Goal: Information Seeking & Learning: Find specific page/section

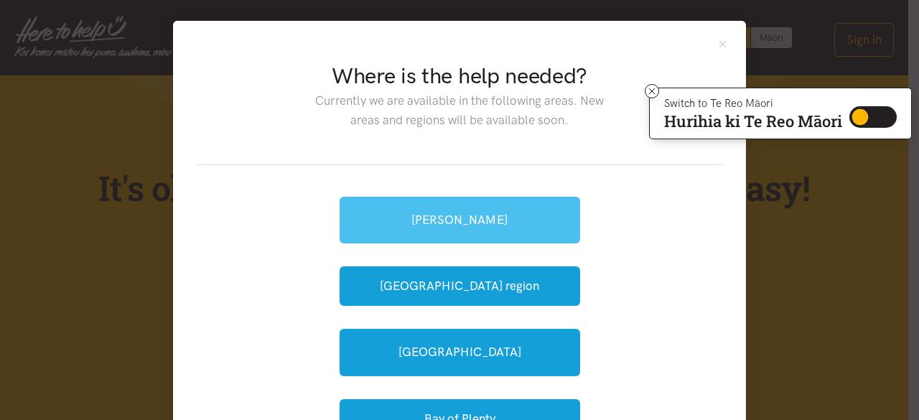
click at [440, 220] on link "[PERSON_NAME]" at bounding box center [460, 220] width 241 height 47
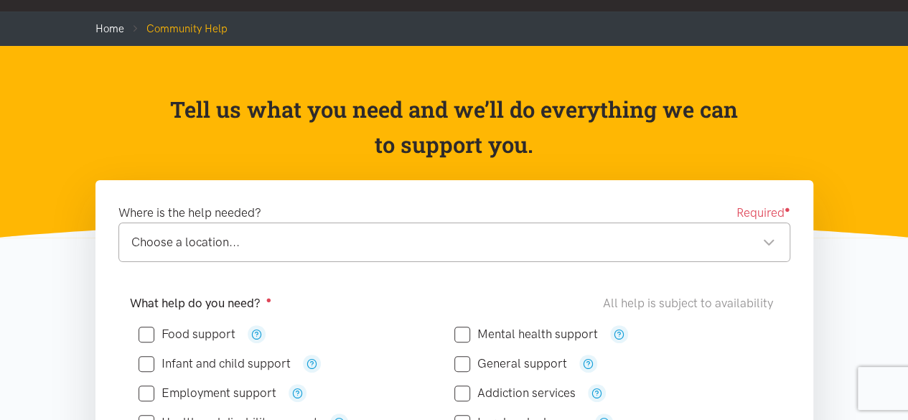
scroll to position [180, 0]
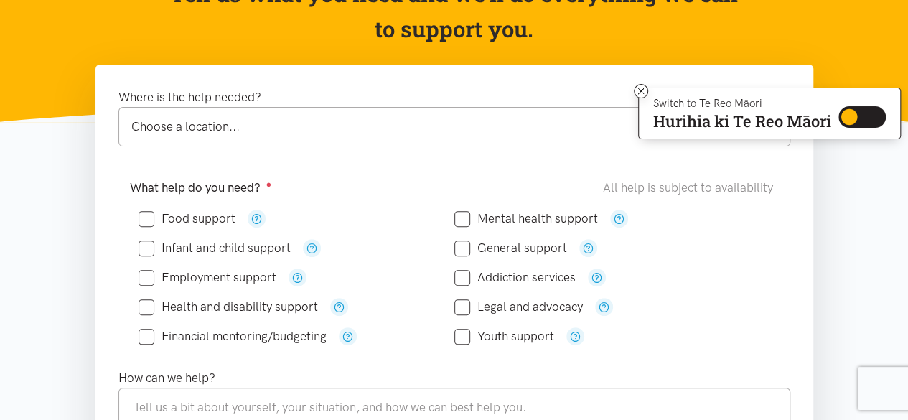
click at [218, 220] on input "Food support" at bounding box center [187, 219] width 97 height 12
checkbox input "true"
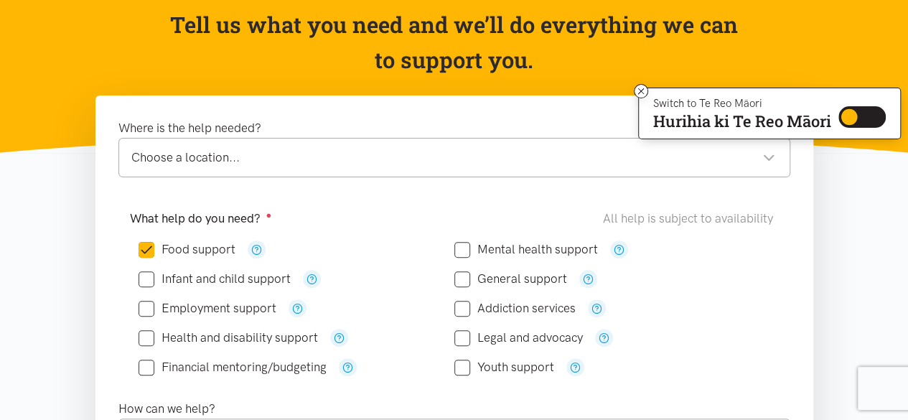
scroll to position [0, 0]
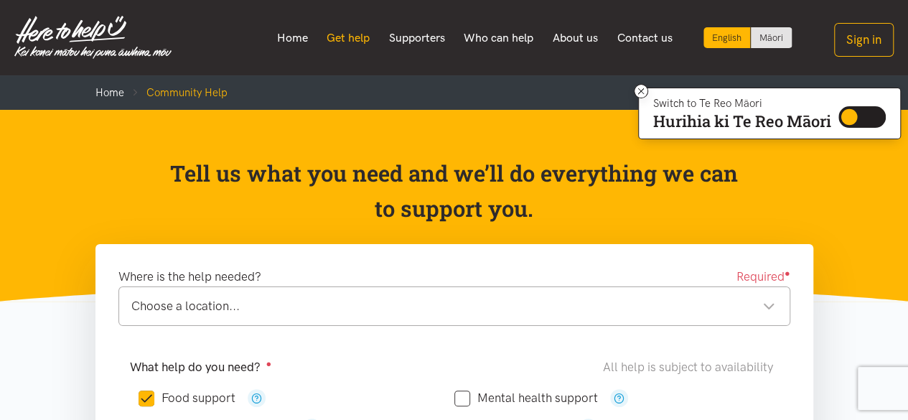
click at [341, 37] on link "Get help" at bounding box center [348, 38] width 62 height 30
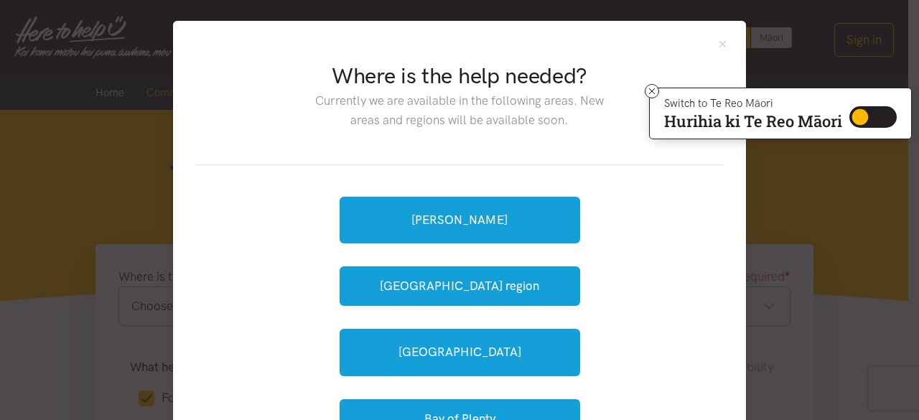
click at [711, 46] on div "Where is the help needed? Currently we are available in the following areas. Ne…" at bounding box center [459, 104] width 527 height 121
click at [642, 91] on div "Where is the help needed? Currently we are available in the following areas. Ne…" at bounding box center [460, 104] width 510 height 86
click at [647, 92] on icon at bounding box center [652, 91] width 11 height 11
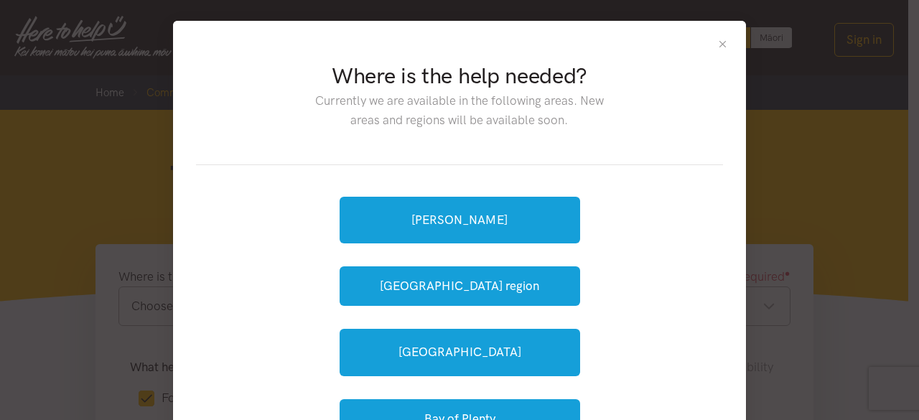
click at [717, 44] on button "Close" at bounding box center [723, 44] width 12 height 12
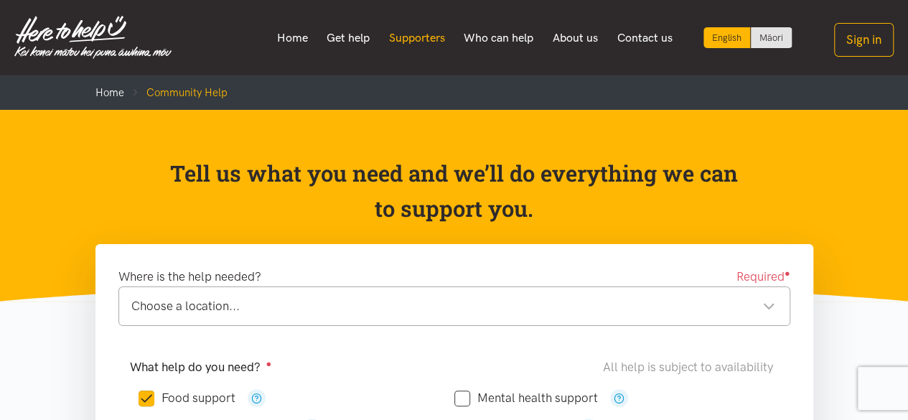
click at [420, 29] on link "Supporters" at bounding box center [416, 38] width 75 height 30
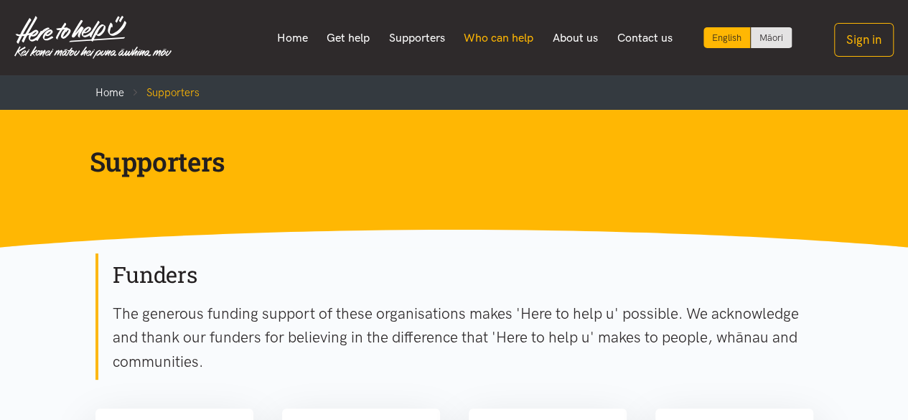
click at [507, 29] on link "Who can help" at bounding box center [499, 38] width 89 height 30
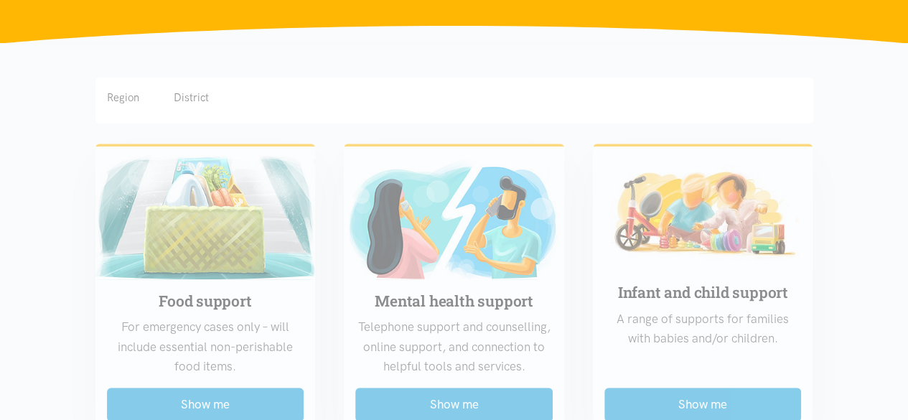
scroll to position [229, 0]
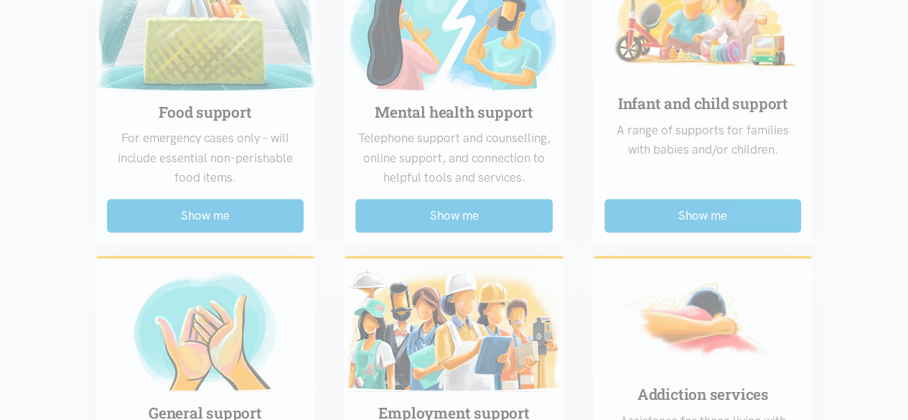
scroll to position [454, 0]
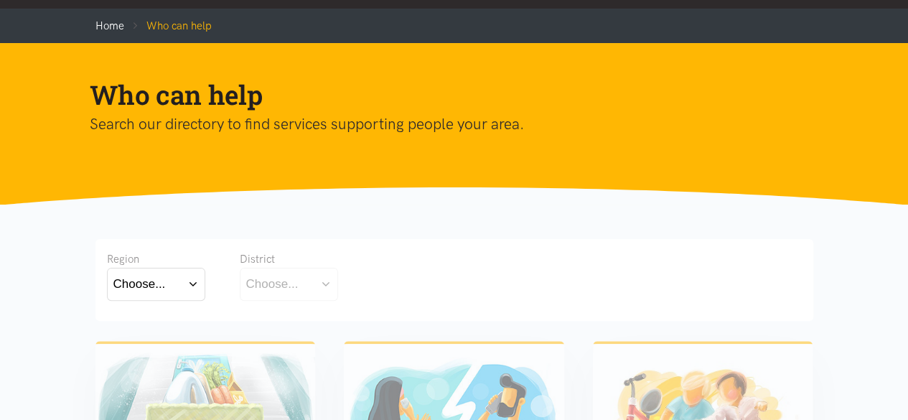
scroll to position [0, 0]
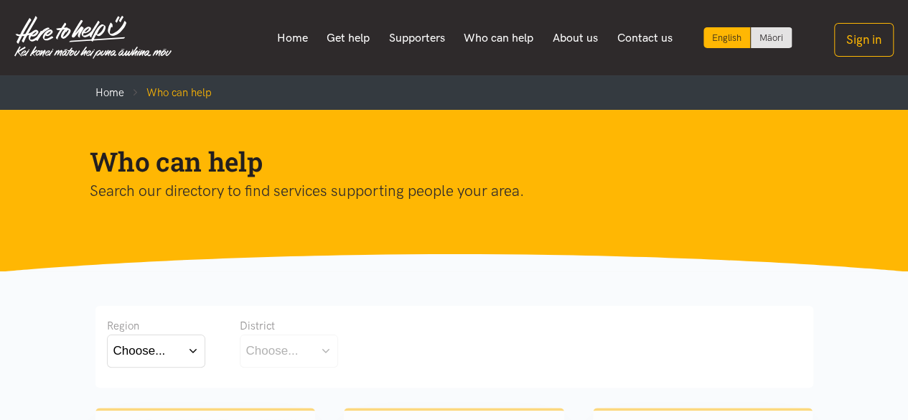
click at [177, 350] on button "Choose..." at bounding box center [156, 351] width 98 height 32
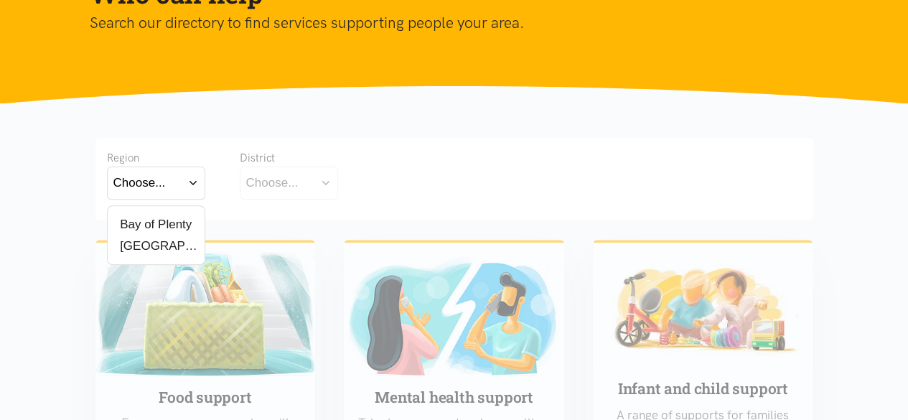
scroll to position [192, 0]
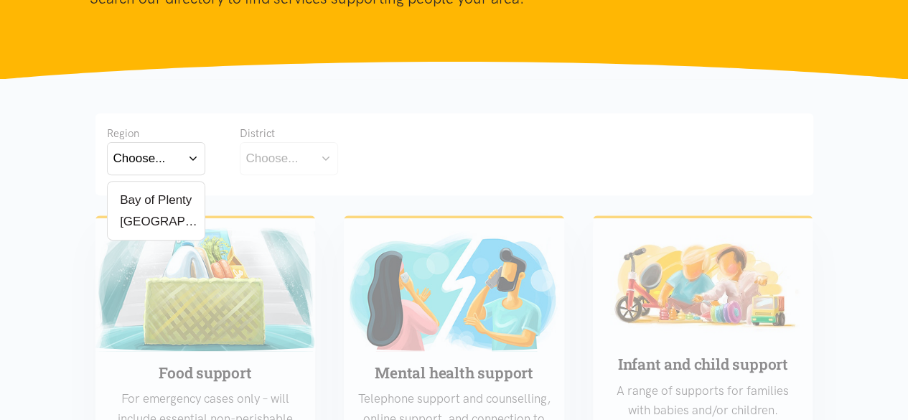
click at [154, 222] on label "Waikato" at bounding box center [155, 222] width 85 height 18
click at [0, 0] on input "Waikato" at bounding box center [0, 0] width 0 height 0
click at [315, 164] on button "Choose..." at bounding box center [312, 158] width 144 height 32
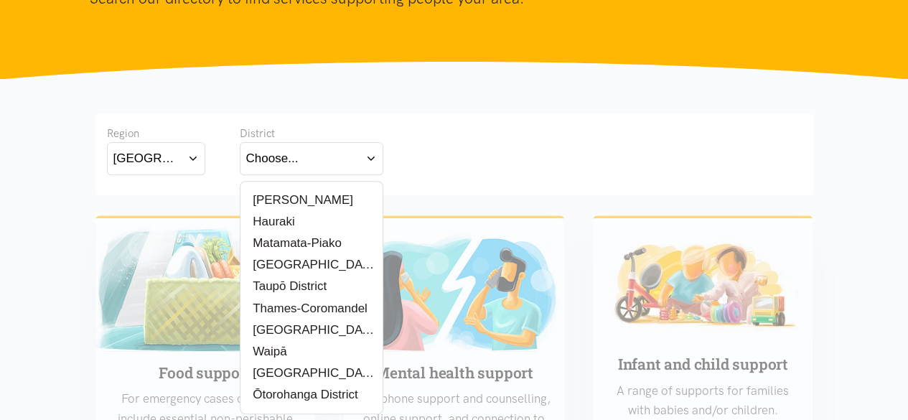
click at [289, 195] on label "[PERSON_NAME]" at bounding box center [299, 200] width 107 height 18
click at [0, 0] on input "[PERSON_NAME]" at bounding box center [0, 0] width 0 height 0
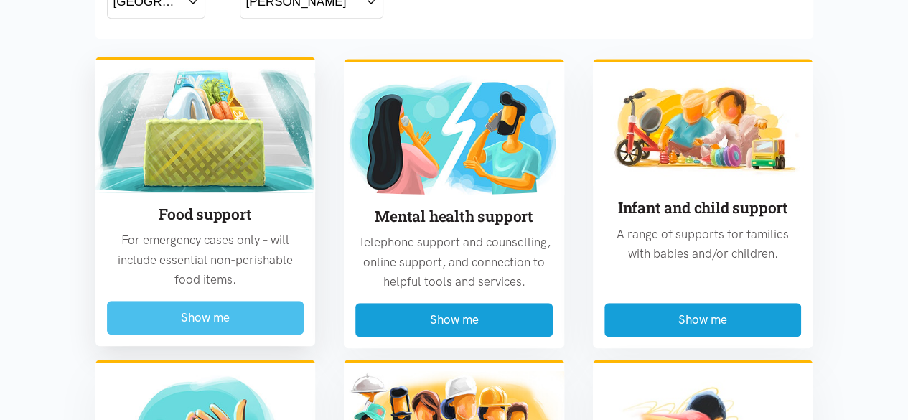
click at [207, 329] on button "Show me" at bounding box center [205, 318] width 197 height 34
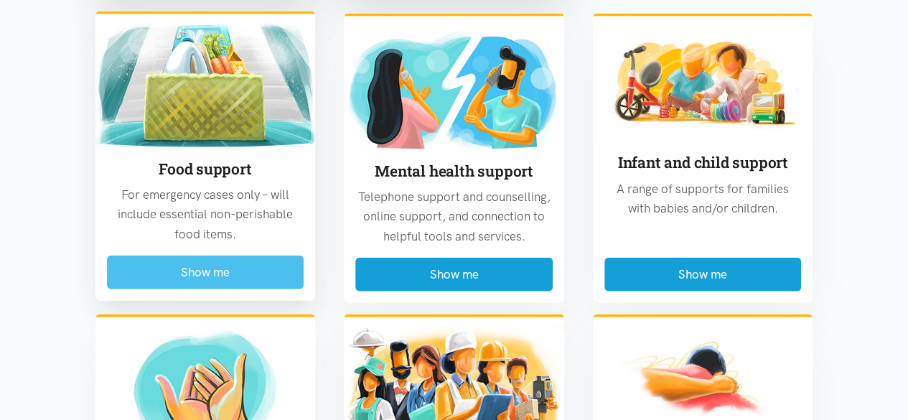
scroll to position [1674, 0]
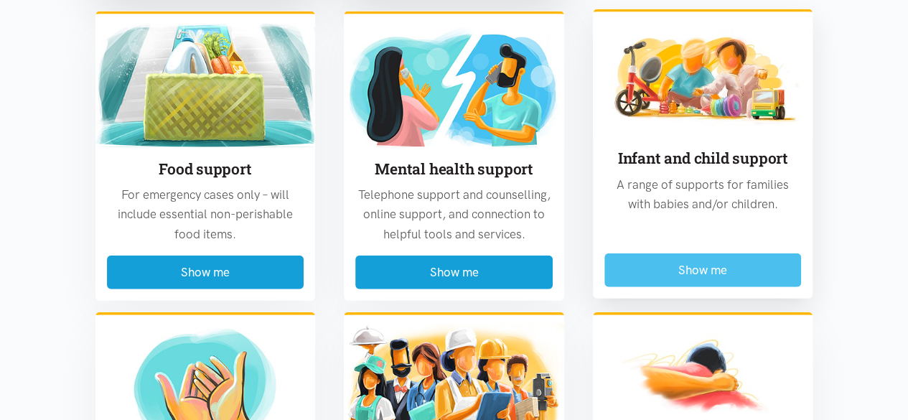
click at [648, 271] on button "Show me" at bounding box center [703, 271] width 197 height 34
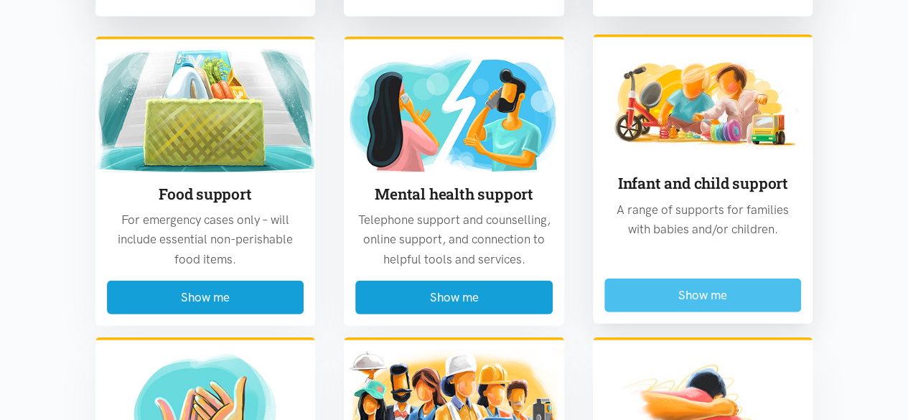
scroll to position [1725, 0]
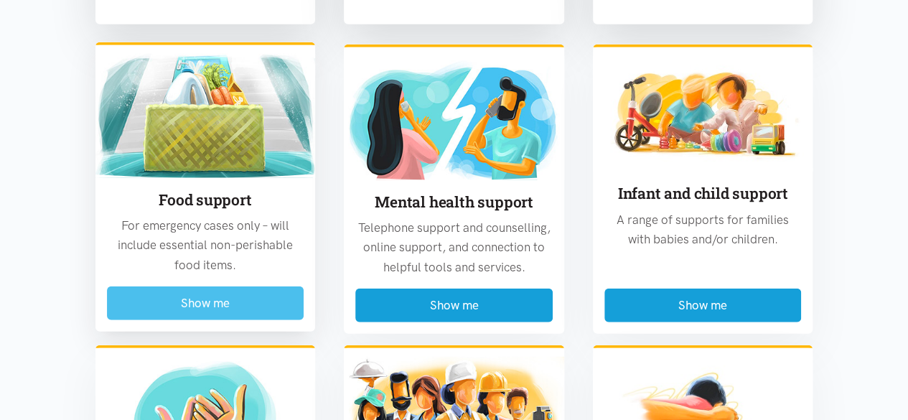
click at [131, 287] on button "Show me" at bounding box center [205, 304] width 197 height 34
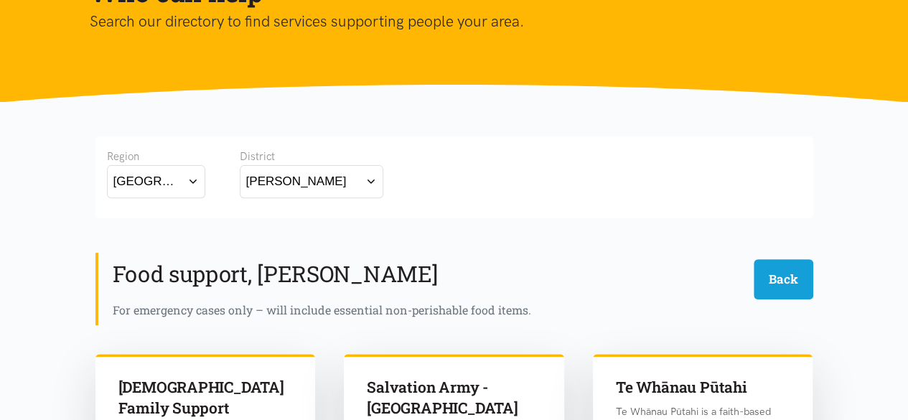
scroll to position [167, 0]
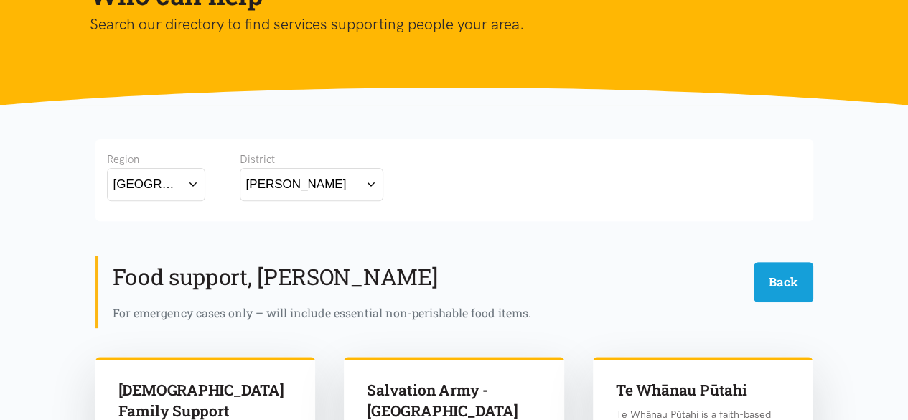
click at [659, 200] on div "Region Waikato Bay of Plenty Waikato District Hamilton Hamilton Hauraki Waipā" at bounding box center [454, 177] width 695 height 53
click at [791, 294] on button "Back" at bounding box center [784, 281] width 60 height 39
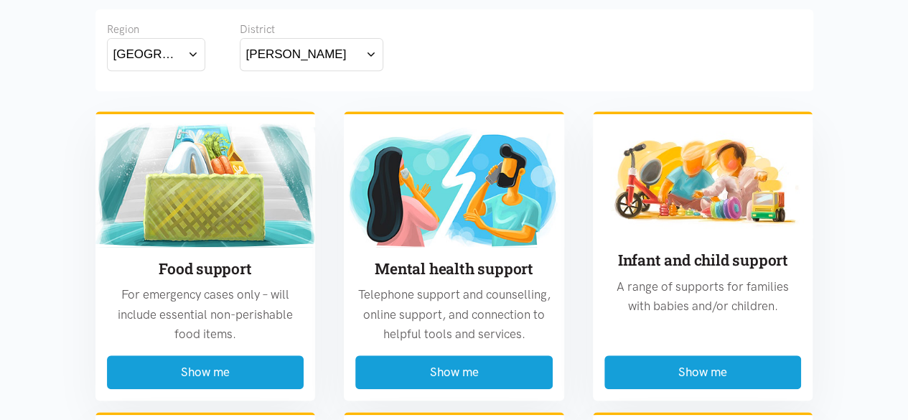
scroll to position [306, 0]
